Goal: Task Accomplishment & Management: Manage account settings

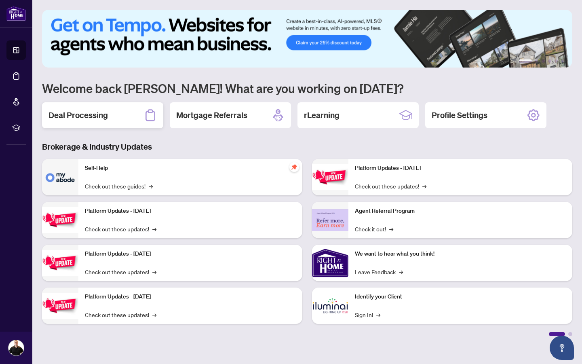
click at [90, 113] on h2 "Deal Processing" at bounding box center [77, 114] width 59 height 11
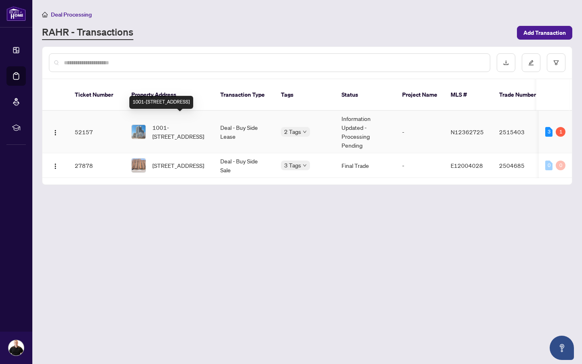
click at [189, 123] on span "1001-[STREET_ADDRESS]" at bounding box center [179, 132] width 55 height 18
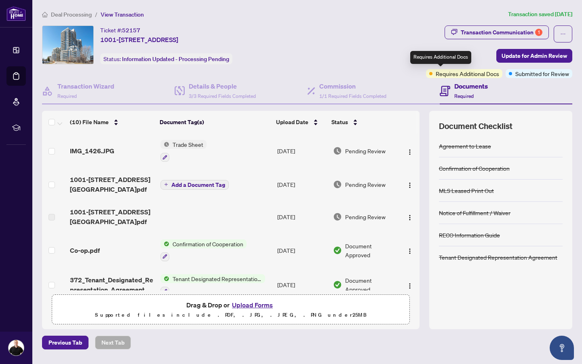
click at [435, 72] on span "Requires Additional Docs" at bounding box center [466, 73] width 63 height 9
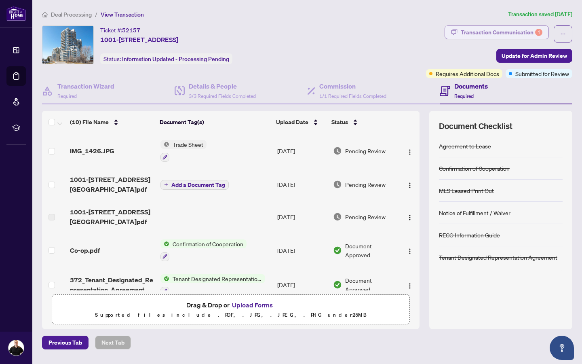
click at [523, 35] on div "Transaction Communication 1" at bounding box center [501, 32] width 82 height 13
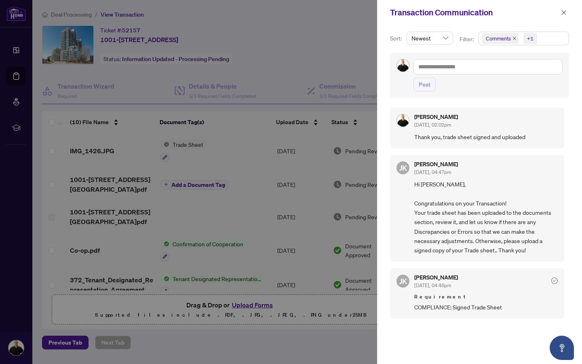
click at [448, 40] on div "Newest" at bounding box center [429, 38] width 46 height 13
click at [428, 68] on div "Oldest" at bounding box center [429, 67] width 33 height 9
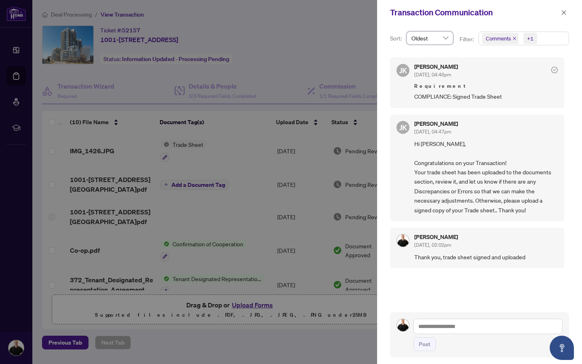
click at [442, 36] on span "Oldest" at bounding box center [429, 38] width 37 height 12
click at [431, 53] on div "Newest" at bounding box center [429, 54] width 33 height 9
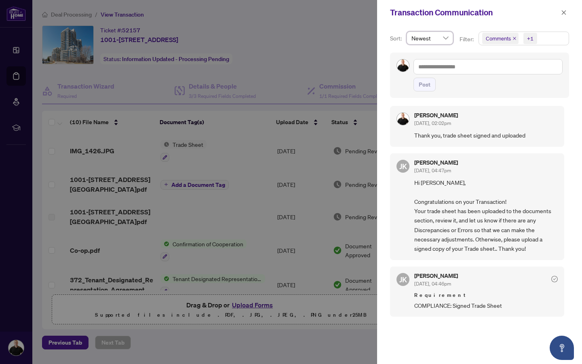
scroll to position [2, 0]
click at [566, 15] on icon "close" at bounding box center [564, 13] width 6 height 6
